Goal: Task Accomplishment & Management: Use online tool/utility

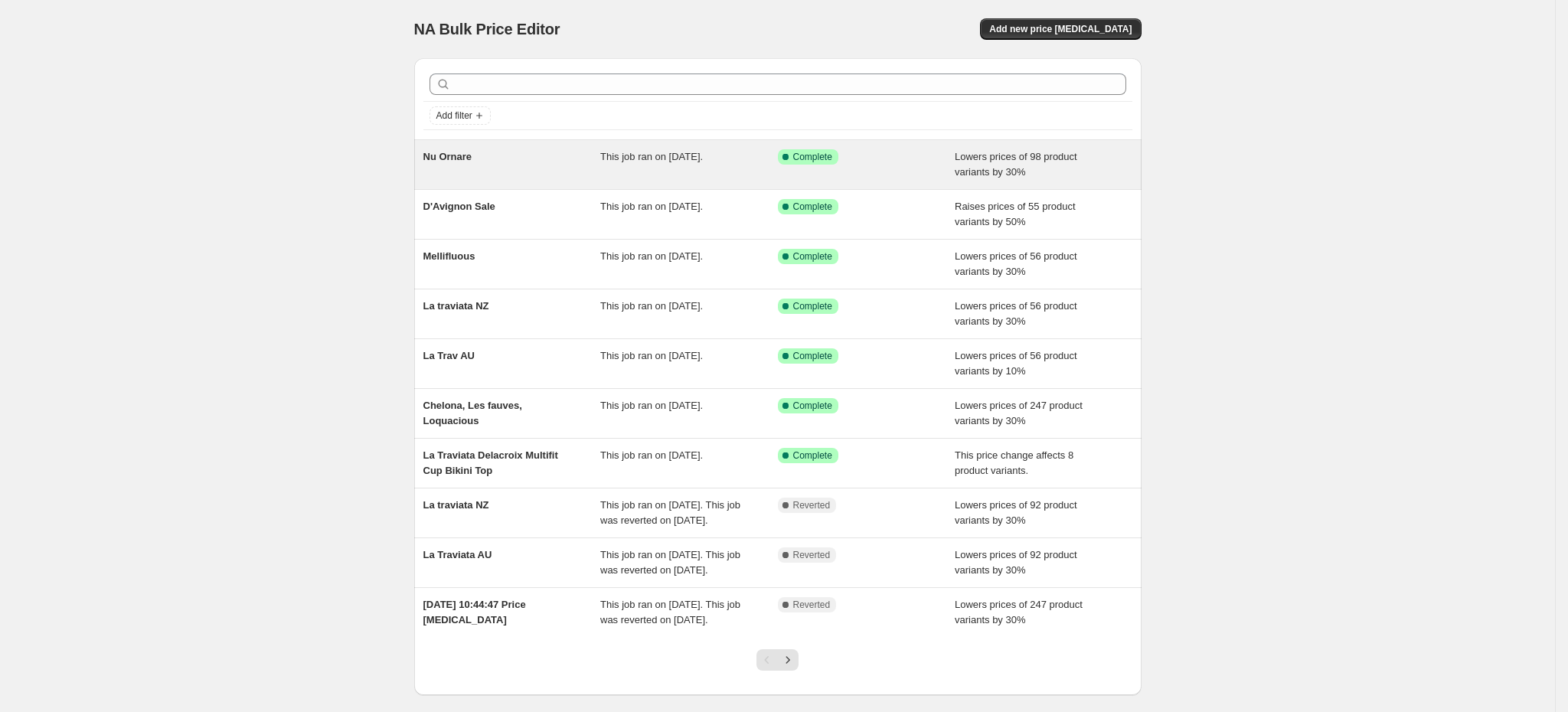
click at [764, 169] on div "This job ran on [DATE]." at bounding box center [689, 164] width 177 height 31
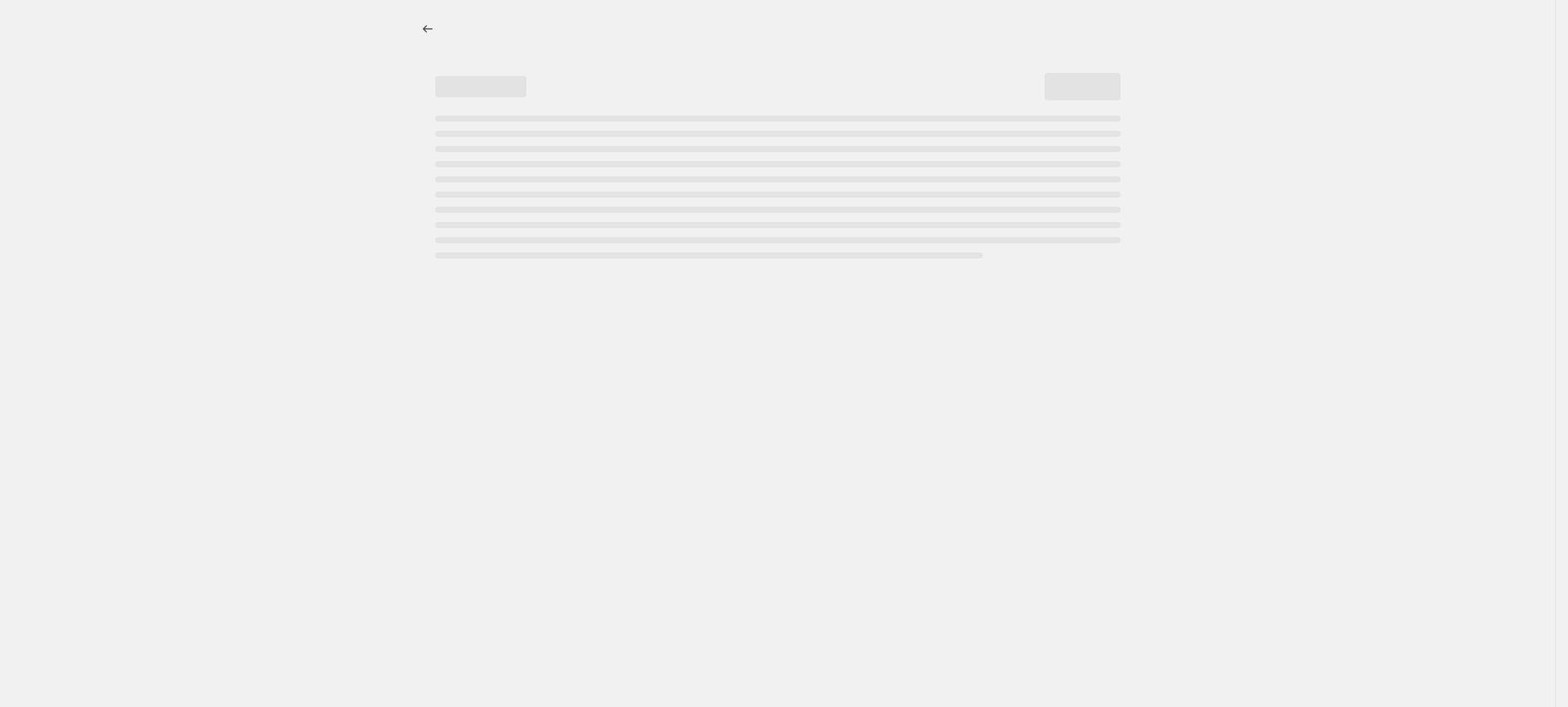
select select "percentage"
select select "vendor"
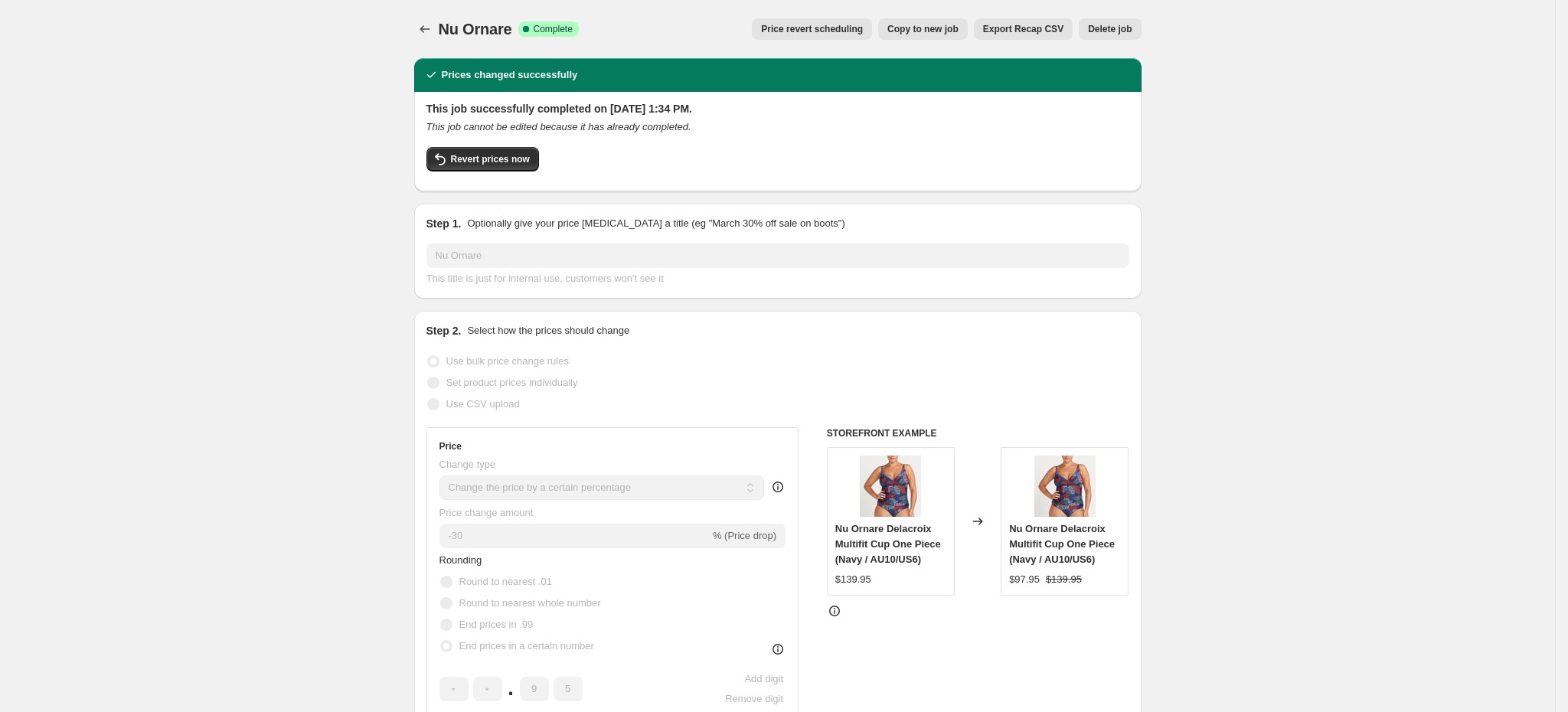
scroll to position [49, 0]
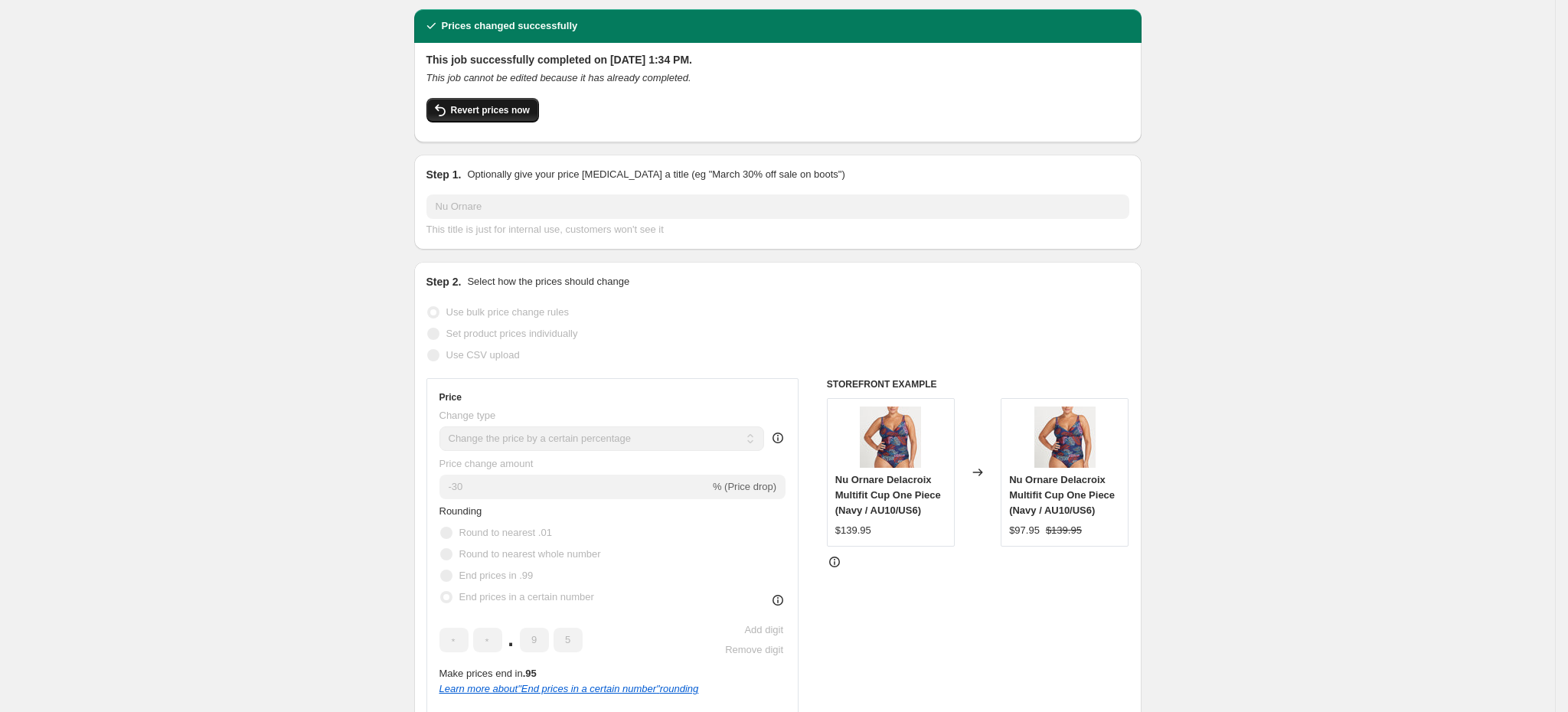
click at [503, 113] on span "Revert prices now" at bounding box center [490, 110] width 79 height 12
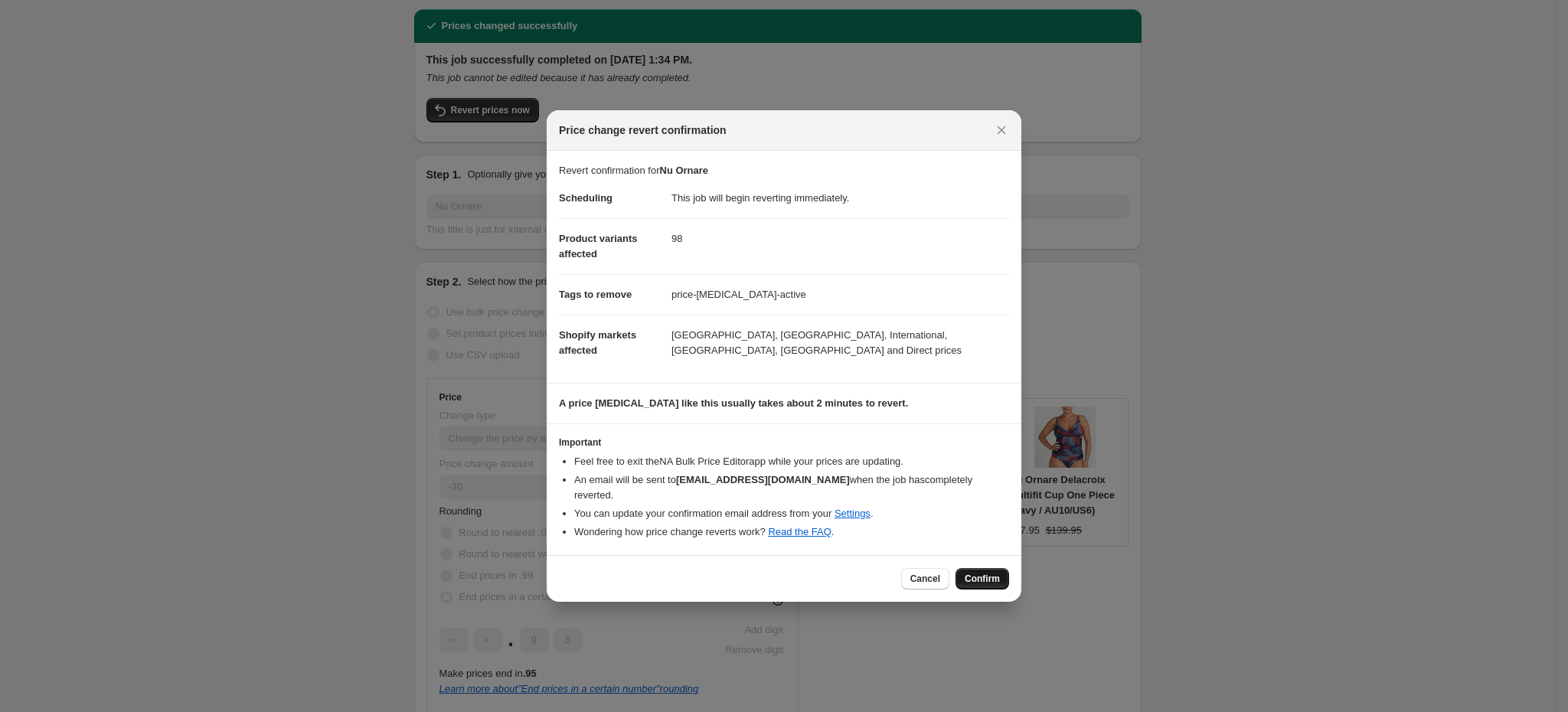
click at [976, 572] on span "Confirm" at bounding box center [982, 578] width 35 height 12
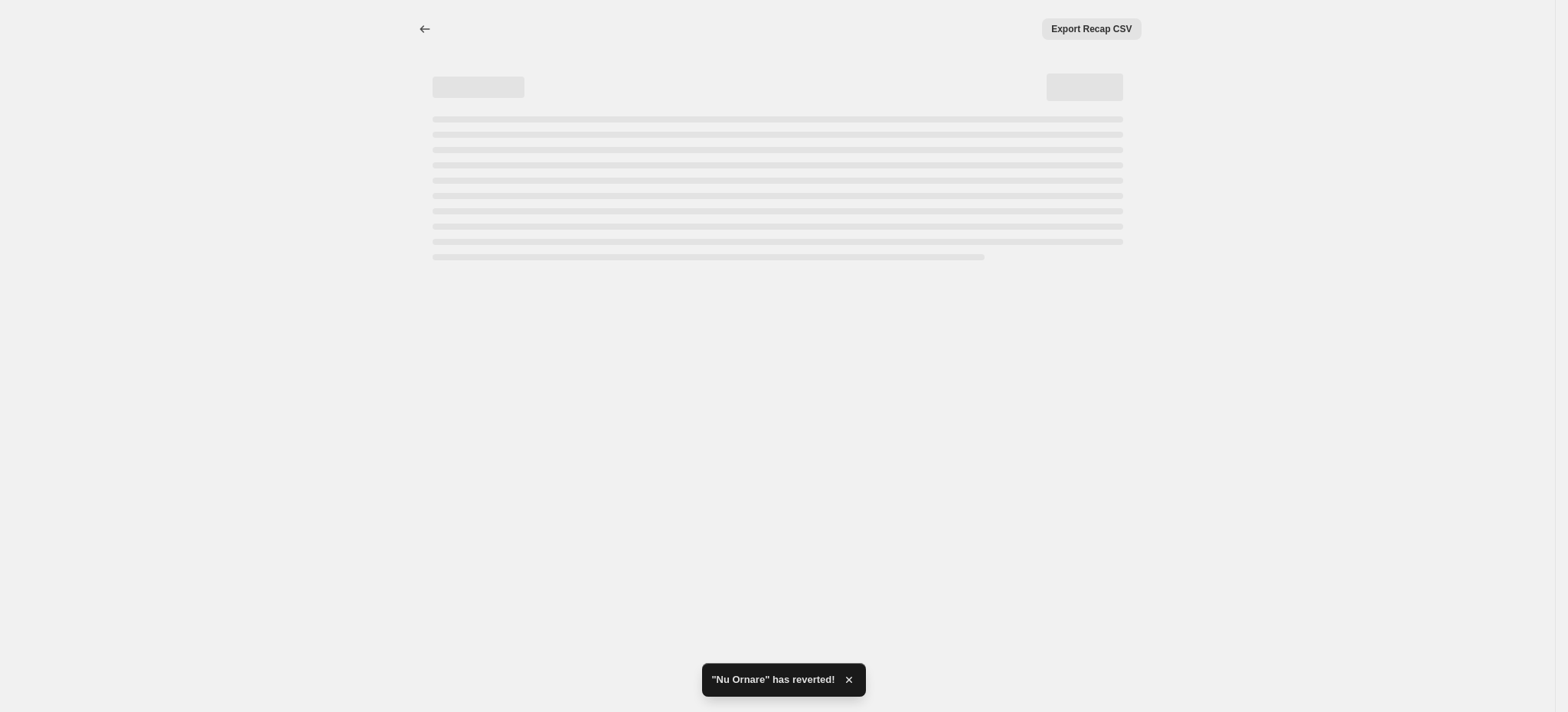
select select "percentage"
select select "vendor"
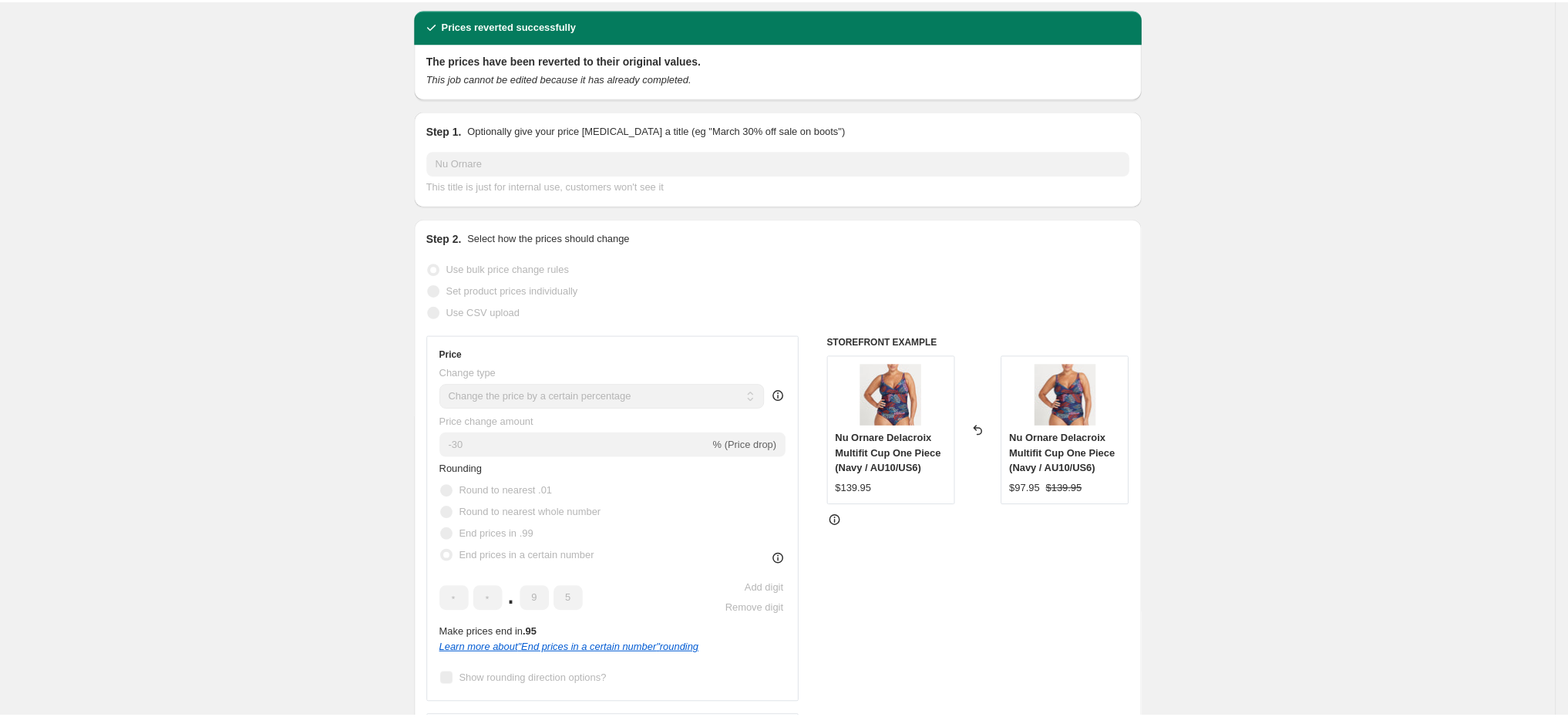
scroll to position [0, 0]
